Goal: Use online tool/utility: Utilize a website feature to perform a specific function

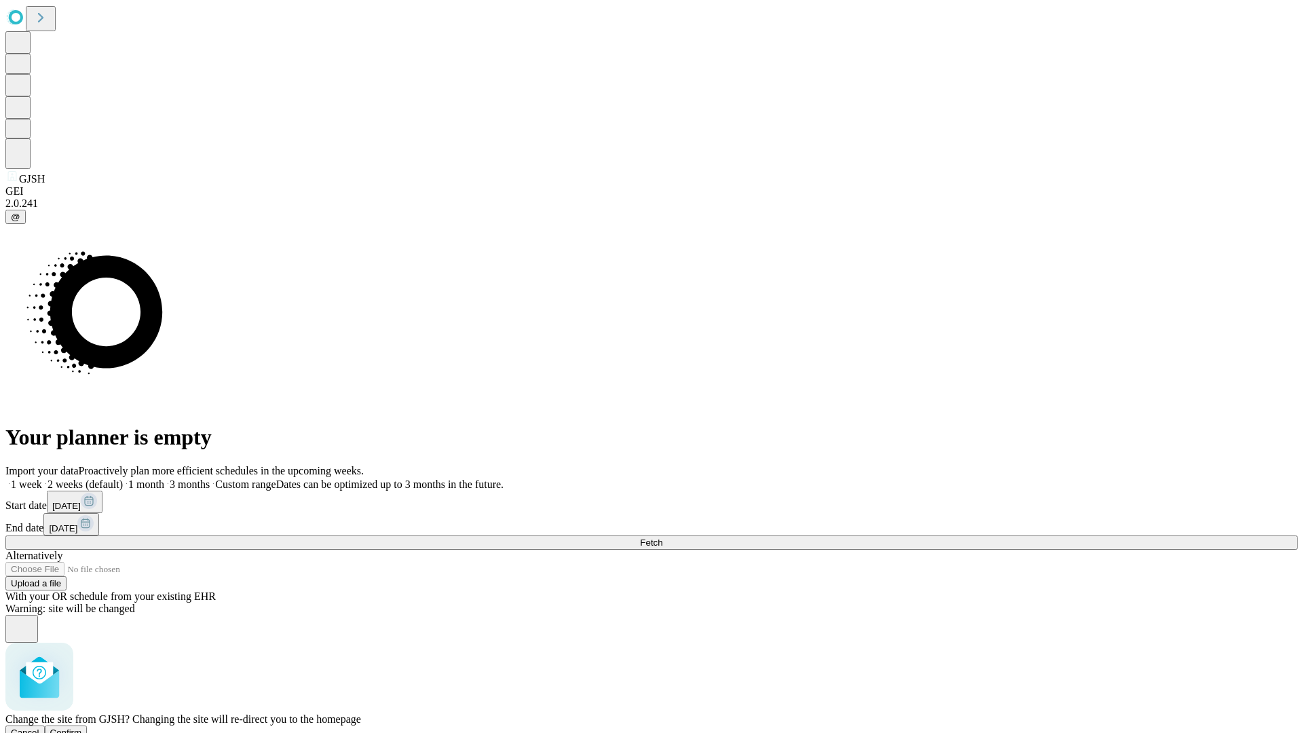
click at [82, 727] on span "Confirm" at bounding box center [66, 732] width 32 height 10
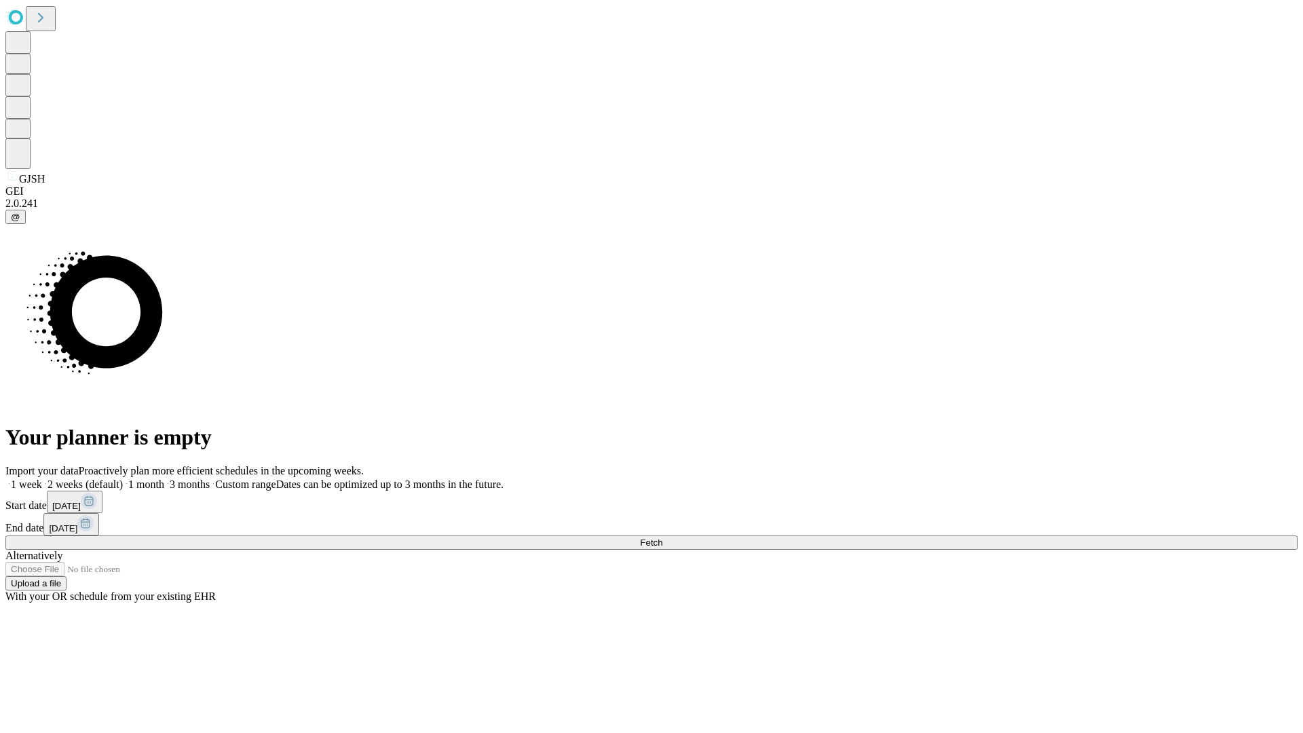
click at [164, 478] on label "1 month" at bounding box center [143, 484] width 41 height 12
click at [662, 537] on span "Fetch" at bounding box center [651, 542] width 22 height 10
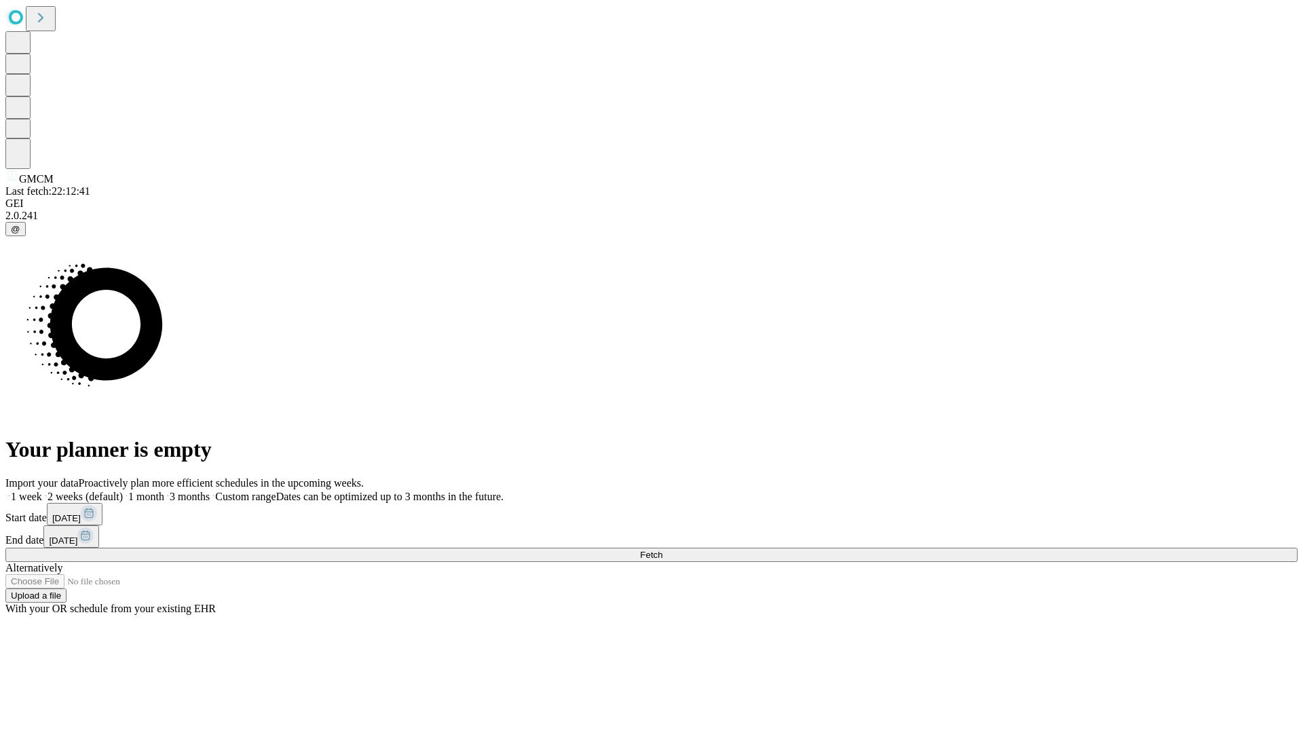
click at [164, 491] on label "1 month" at bounding box center [143, 497] width 41 height 12
click at [662, 550] on span "Fetch" at bounding box center [651, 555] width 22 height 10
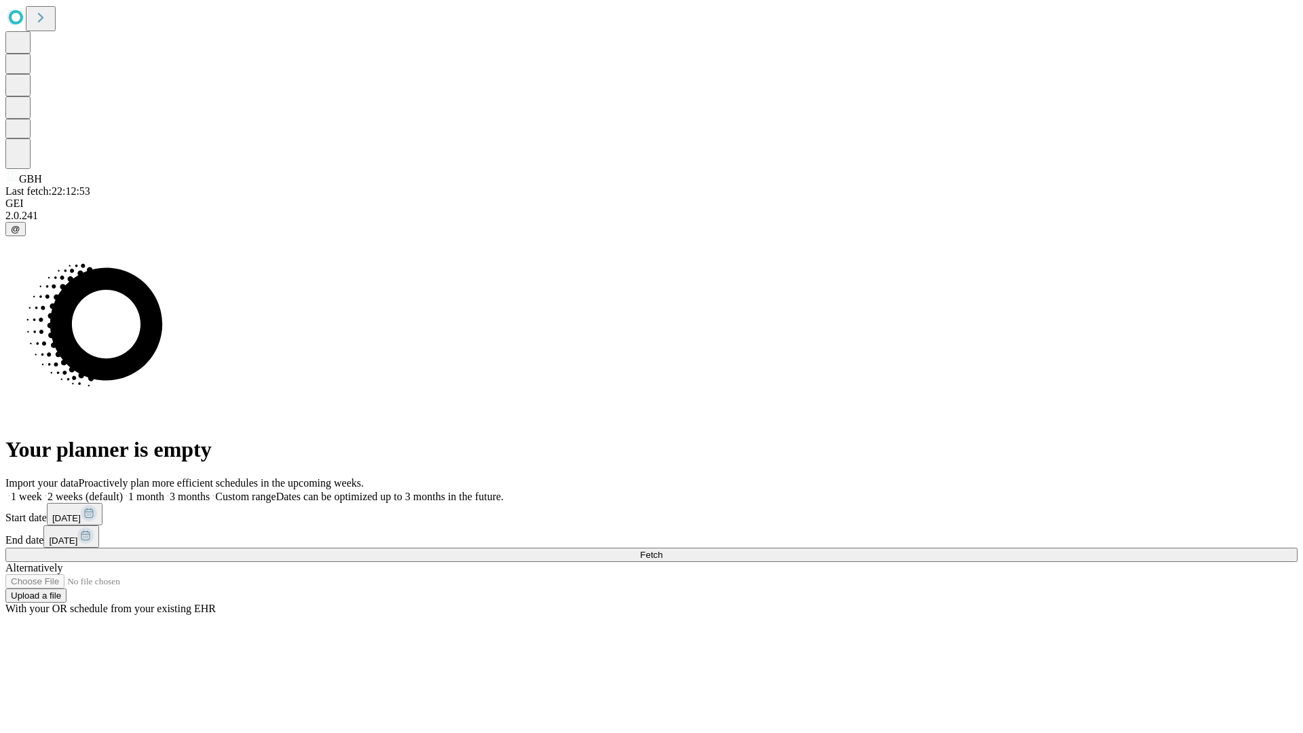
click at [164, 491] on label "1 month" at bounding box center [143, 497] width 41 height 12
click at [662, 550] on span "Fetch" at bounding box center [651, 555] width 22 height 10
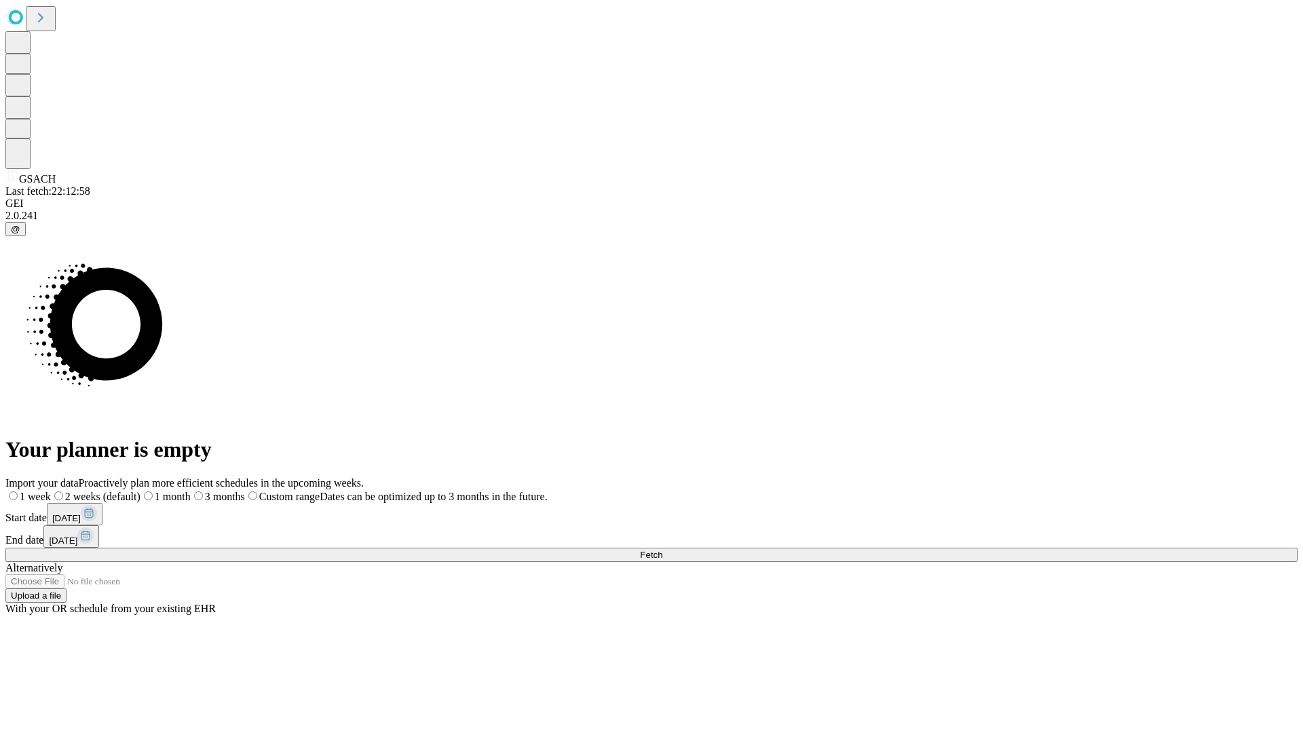
click at [191, 491] on label "1 month" at bounding box center [165, 497] width 50 height 12
click at [662, 550] on span "Fetch" at bounding box center [651, 555] width 22 height 10
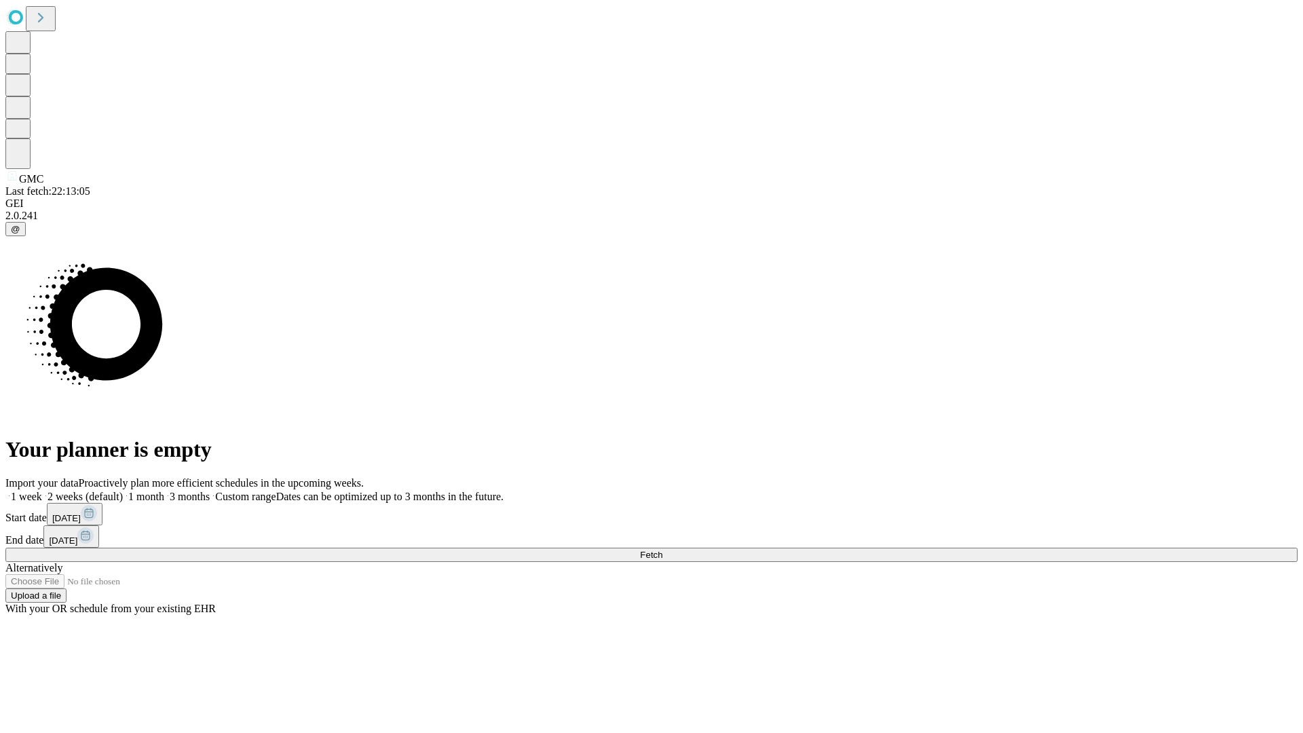
click at [662, 550] on span "Fetch" at bounding box center [651, 555] width 22 height 10
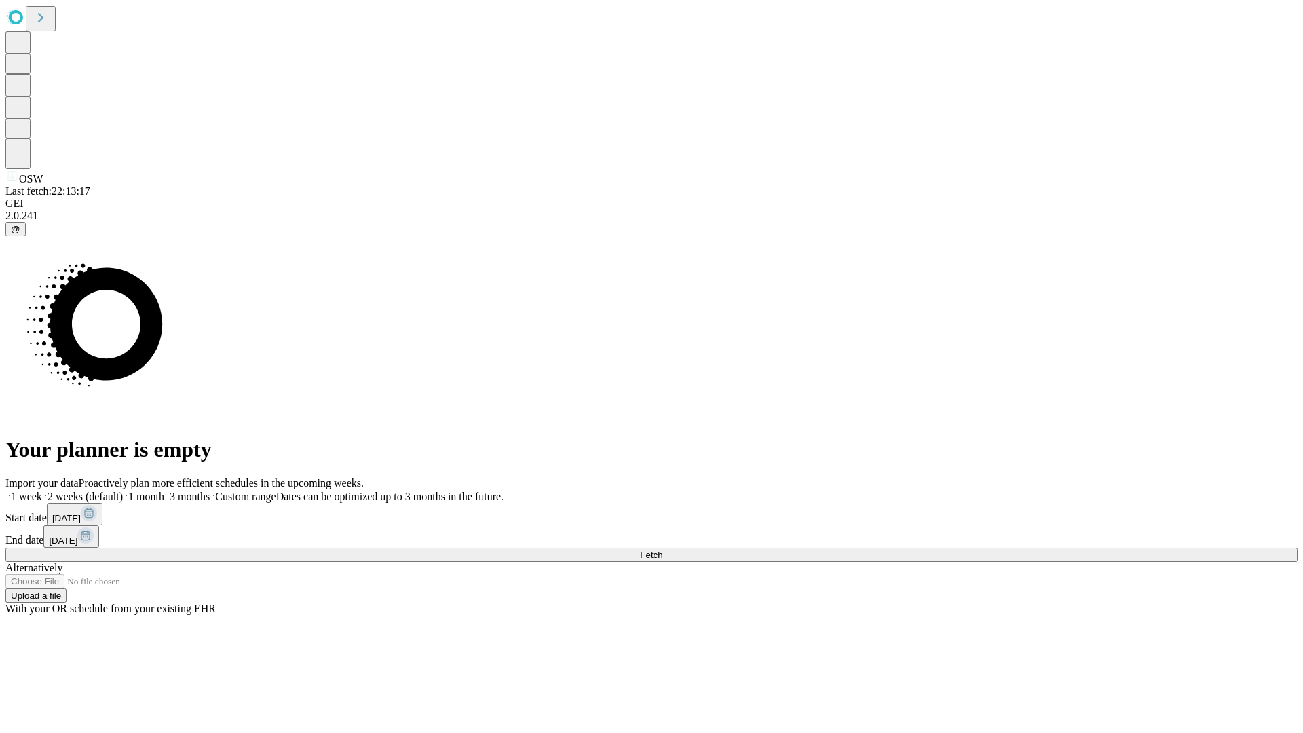
click at [662, 550] on span "Fetch" at bounding box center [651, 555] width 22 height 10
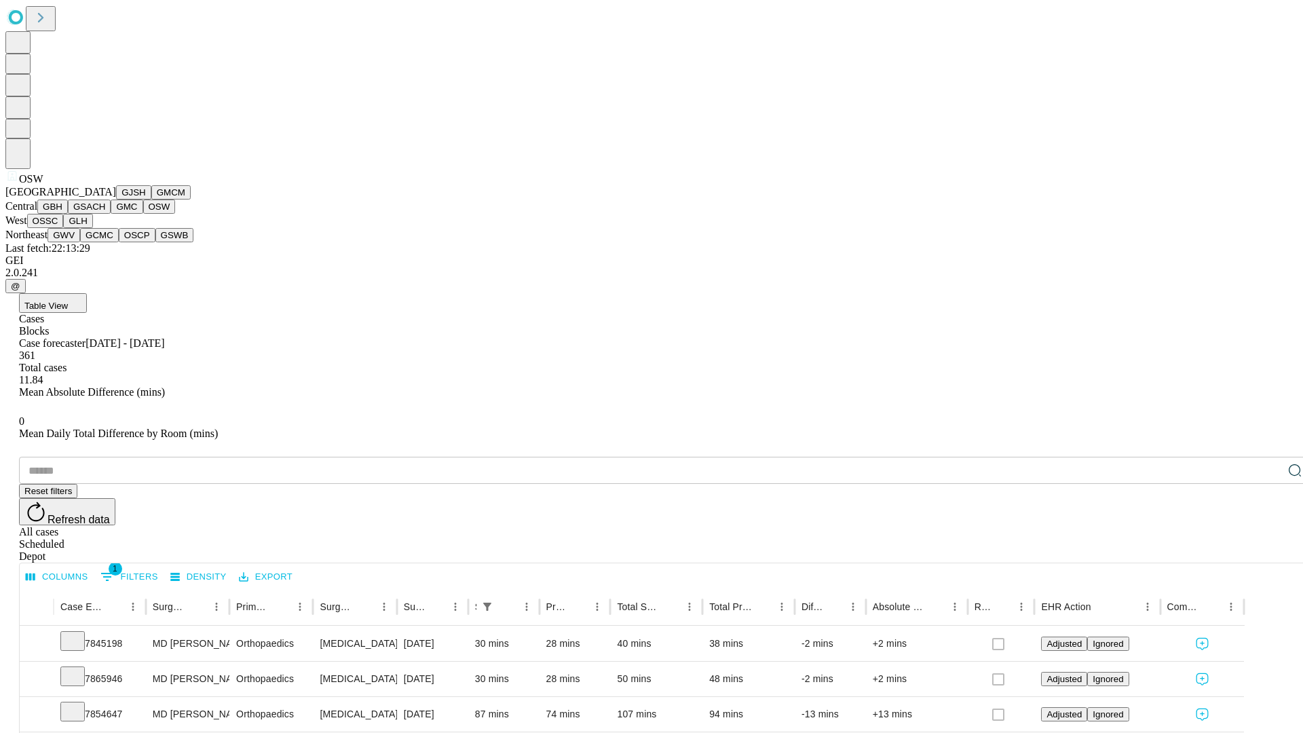
click at [64, 228] on button "OSSC" at bounding box center [45, 221] width 37 height 14
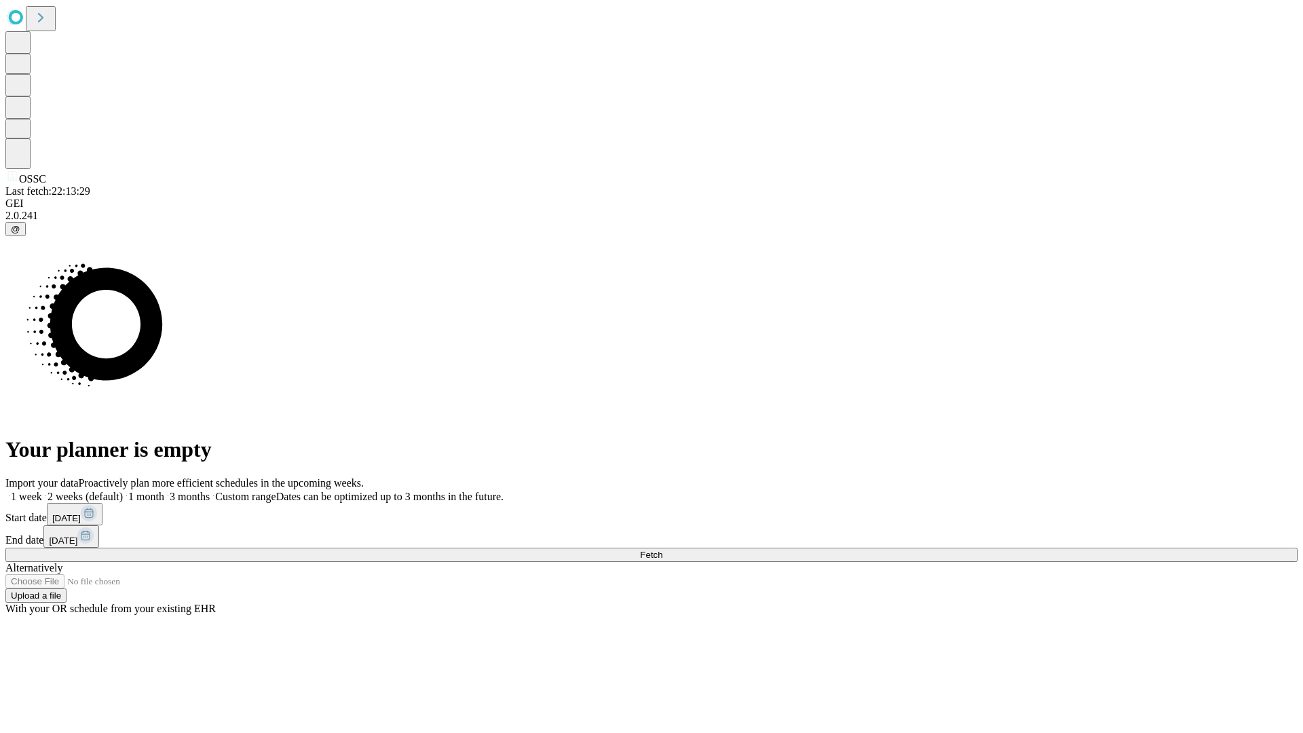
click at [164, 491] on label "1 month" at bounding box center [143, 497] width 41 height 12
click at [662, 550] on span "Fetch" at bounding box center [651, 555] width 22 height 10
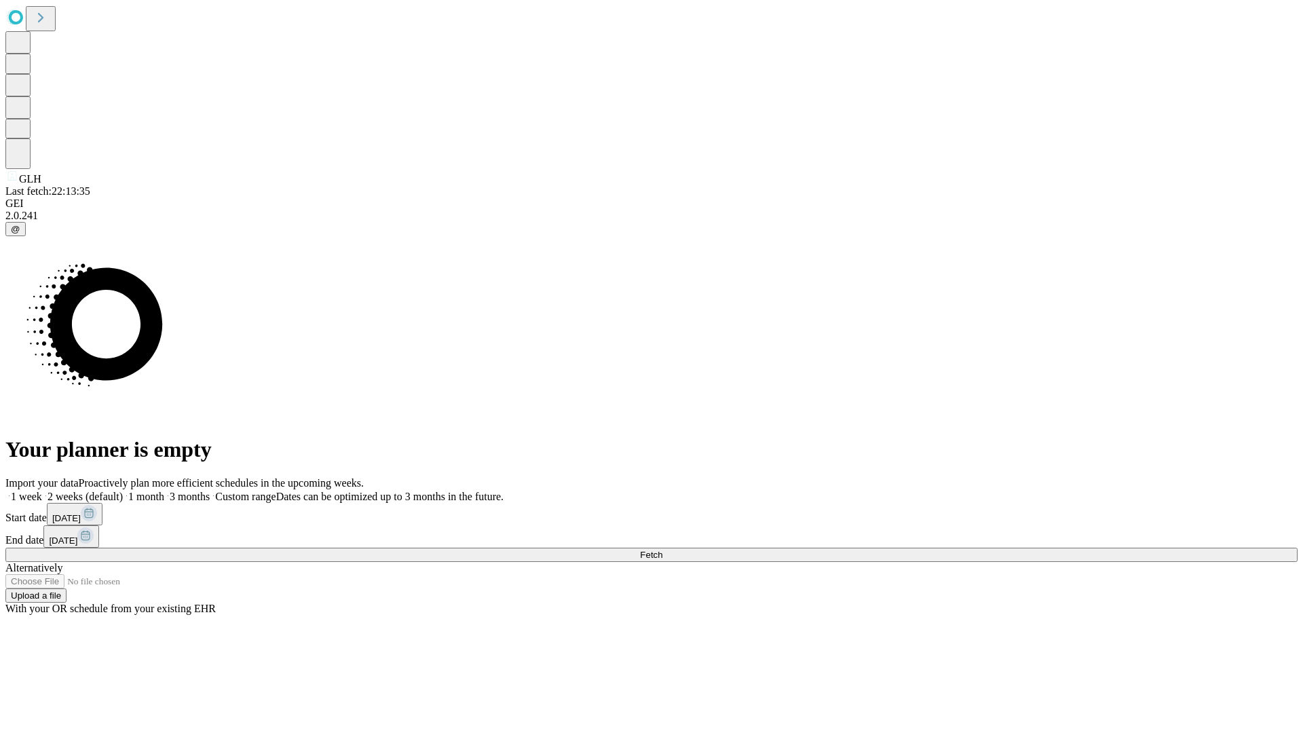
click at [164, 491] on label "1 month" at bounding box center [143, 497] width 41 height 12
click at [662, 550] on span "Fetch" at bounding box center [651, 555] width 22 height 10
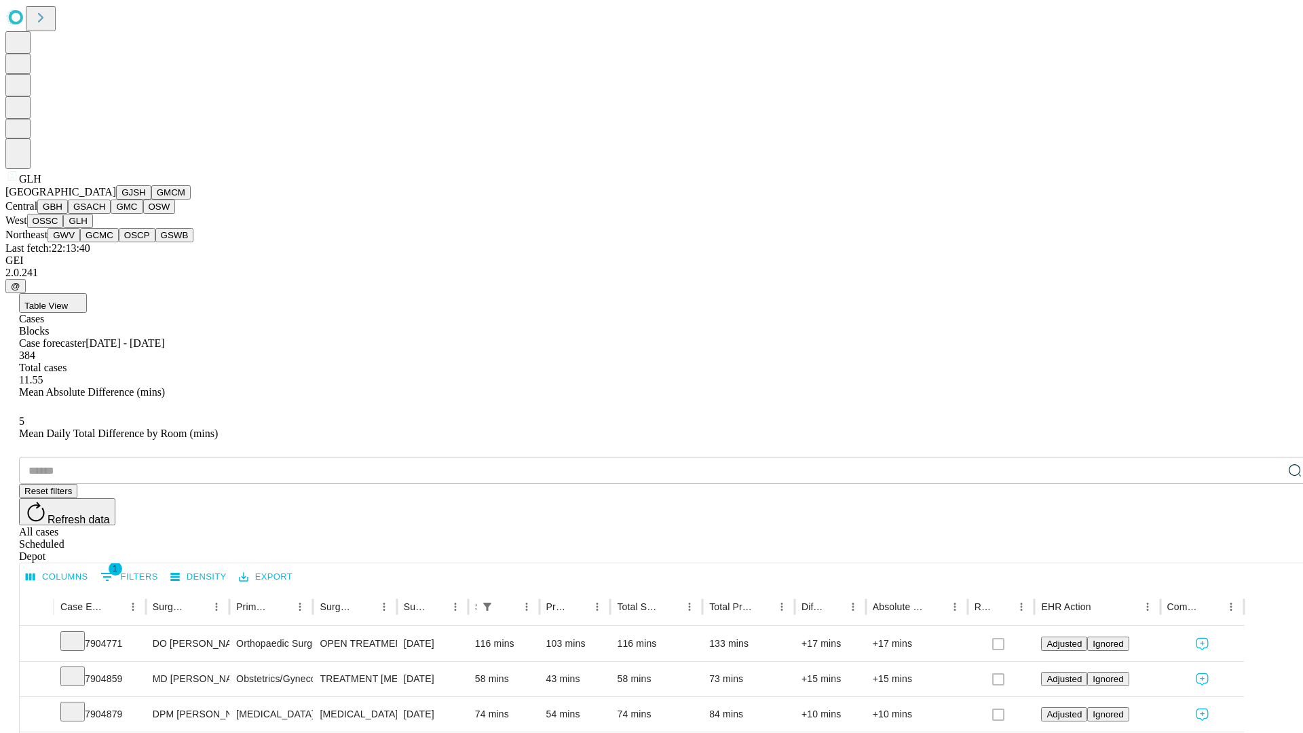
click at [80, 242] on button "GWV" at bounding box center [63, 235] width 33 height 14
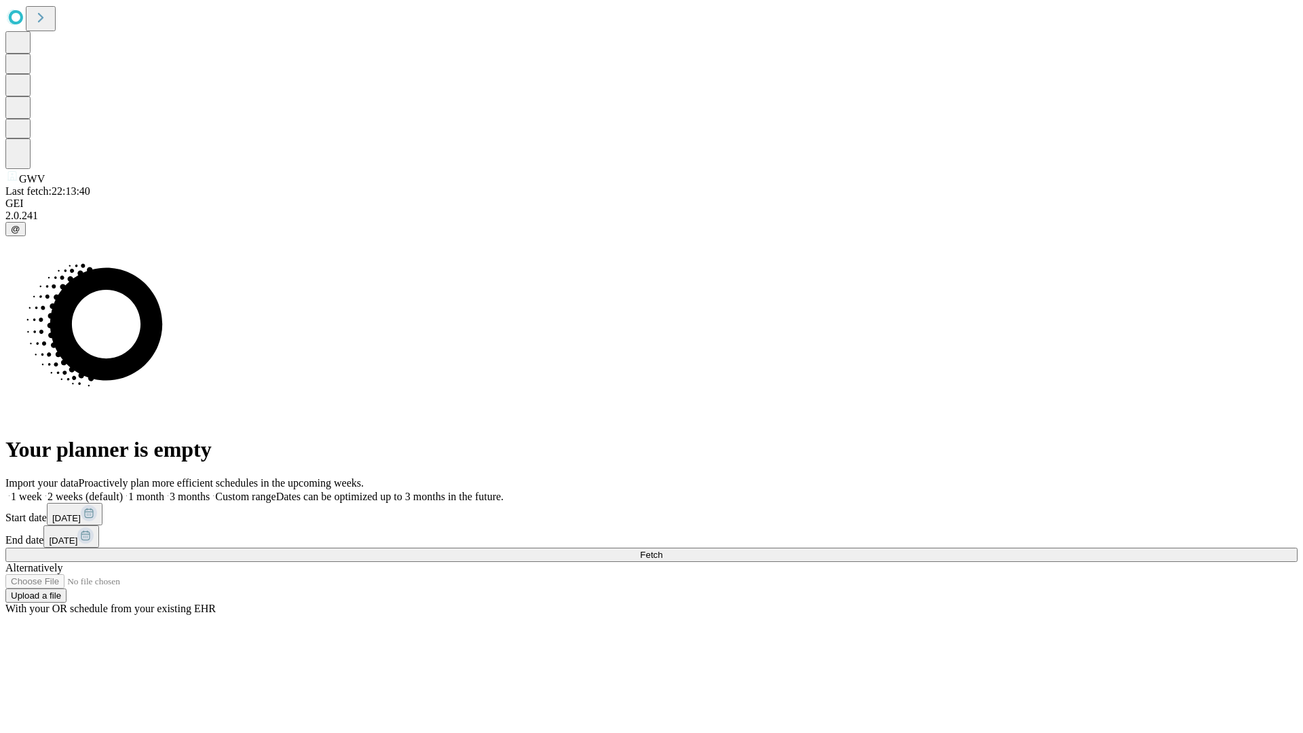
click at [662, 550] on span "Fetch" at bounding box center [651, 555] width 22 height 10
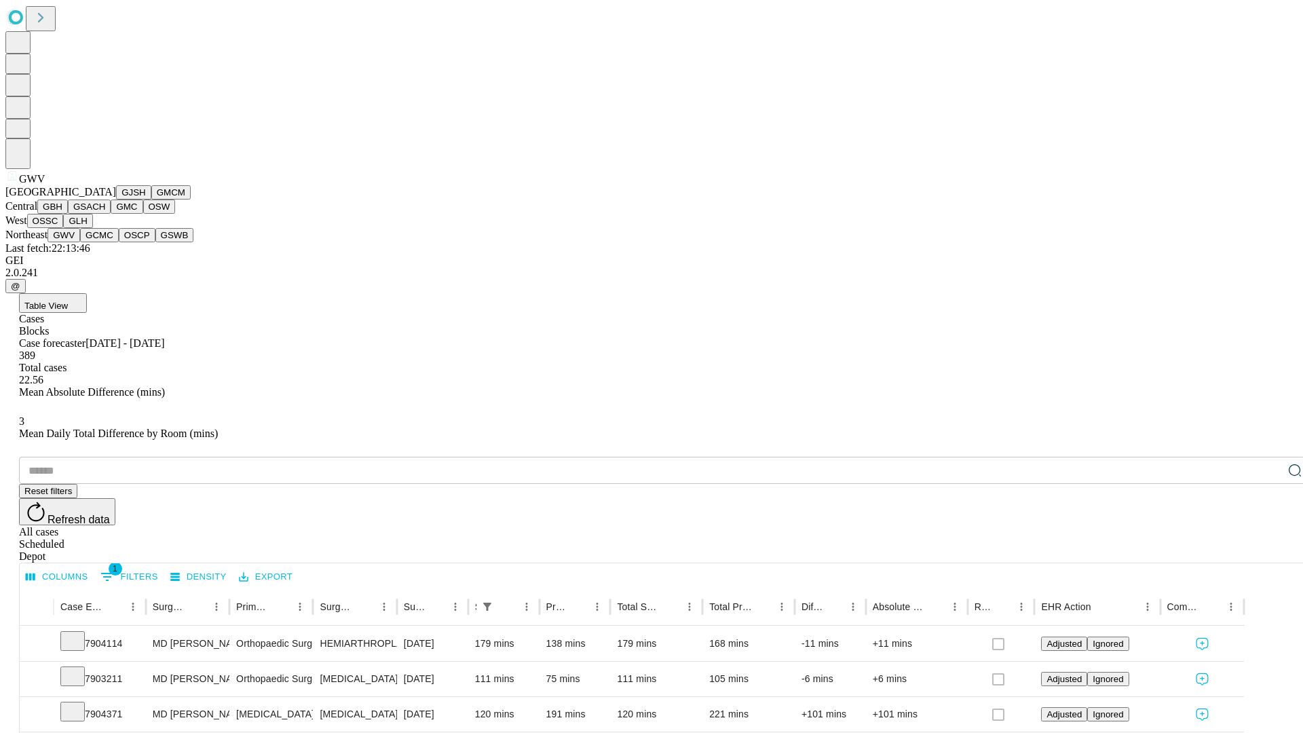
click at [105, 242] on button "GCMC" at bounding box center [99, 235] width 39 height 14
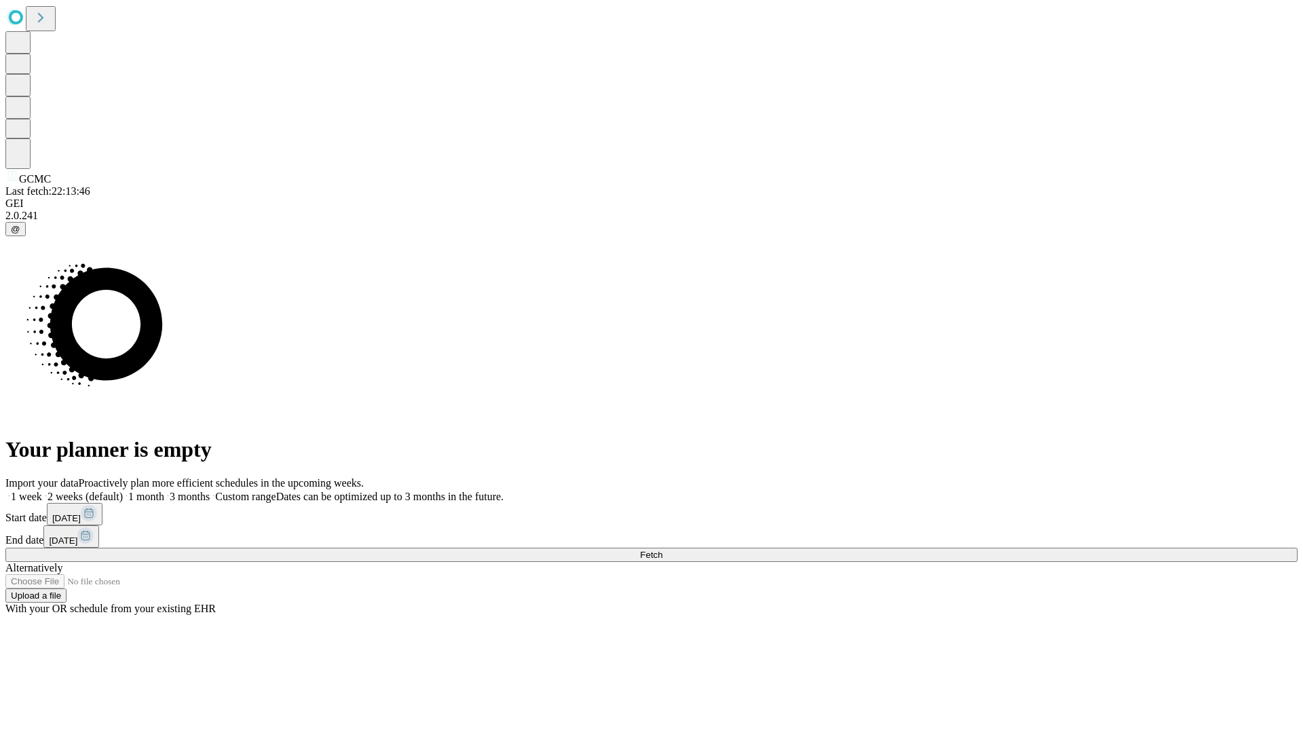
click at [164, 491] on label "1 month" at bounding box center [143, 497] width 41 height 12
click at [662, 550] on span "Fetch" at bounding box center [651, 555] width 22 height 10
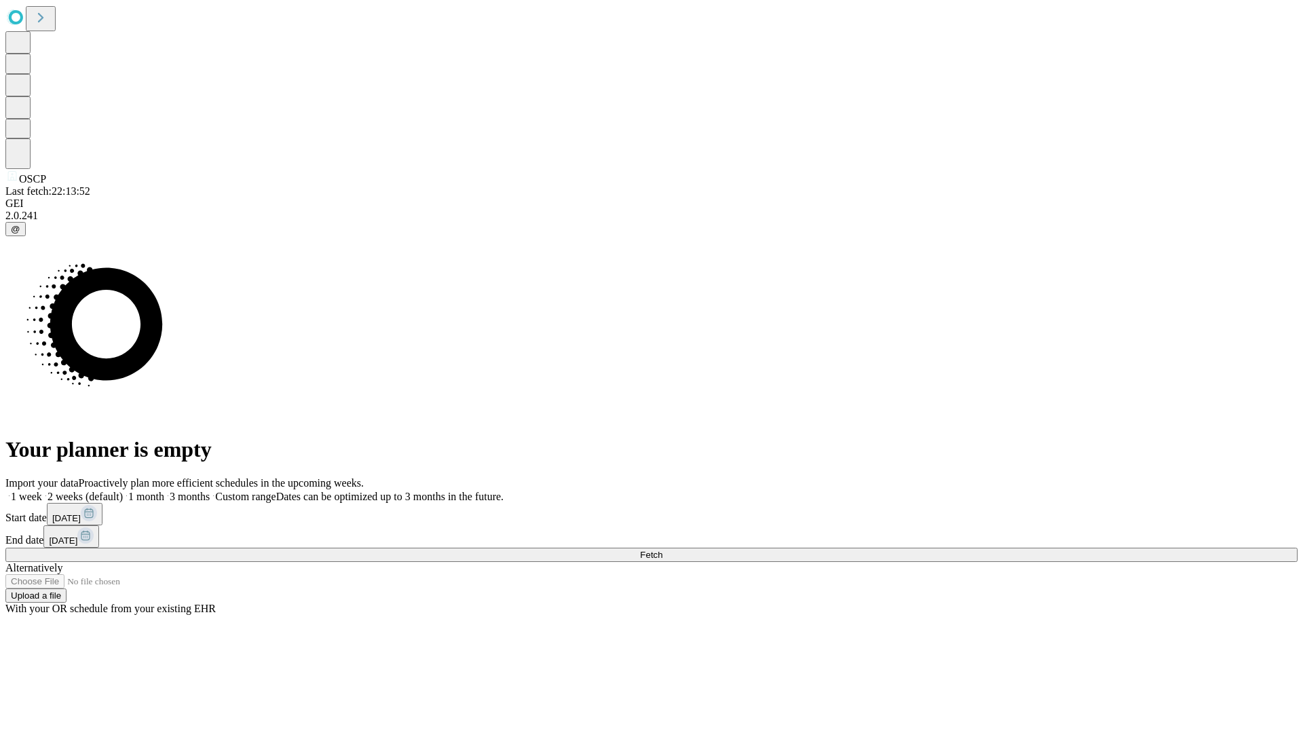
click at [662, 550] on span "Fetch" at bounding box center [651, 555] width 22 height 10
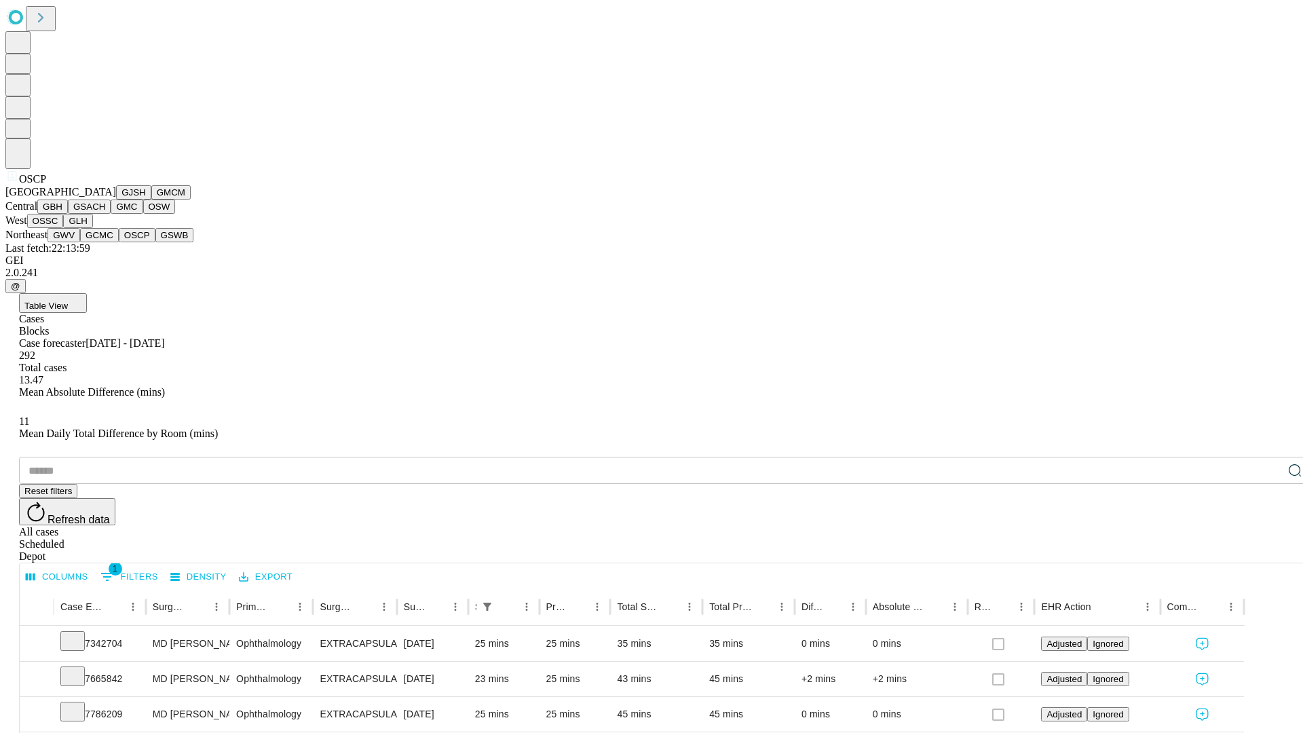
click at [155, 242] on button "GSWB" at bounding box center [174, 235] width 39 height 14
